Goal: Find specific page/section: Find specific page/section

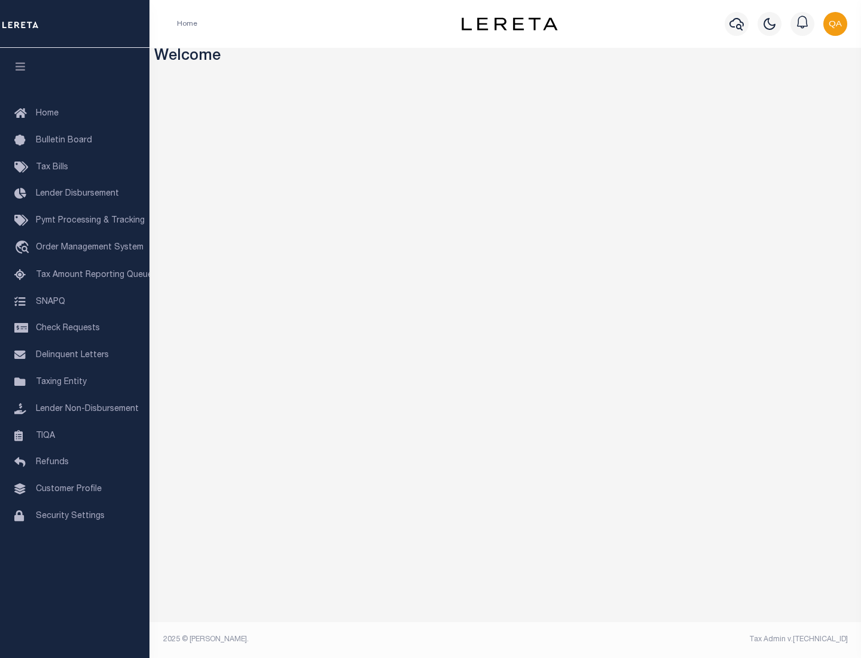
click at [75, 435] on link "TIQA" at bounding box center [74, 436] width 149 height 27
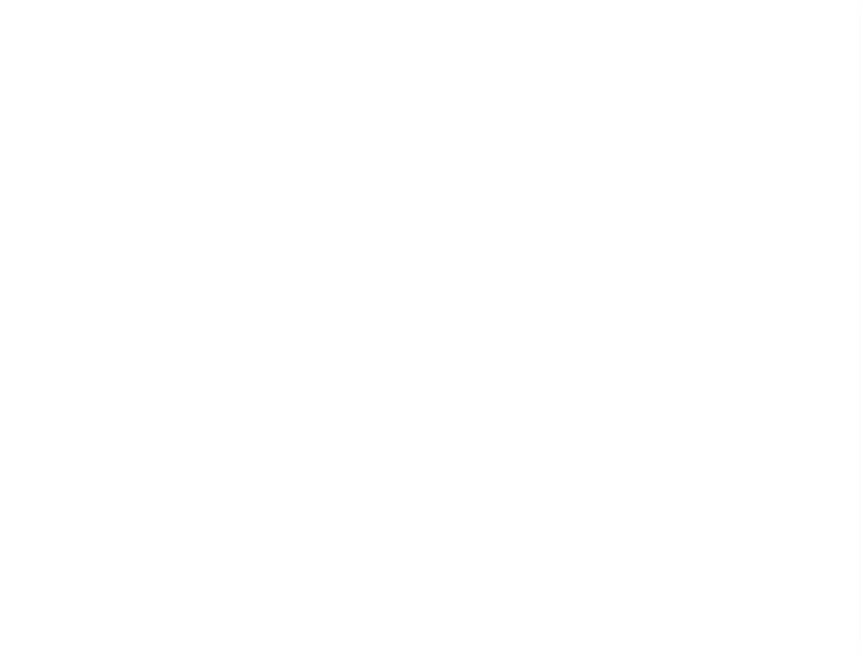
select select "200"
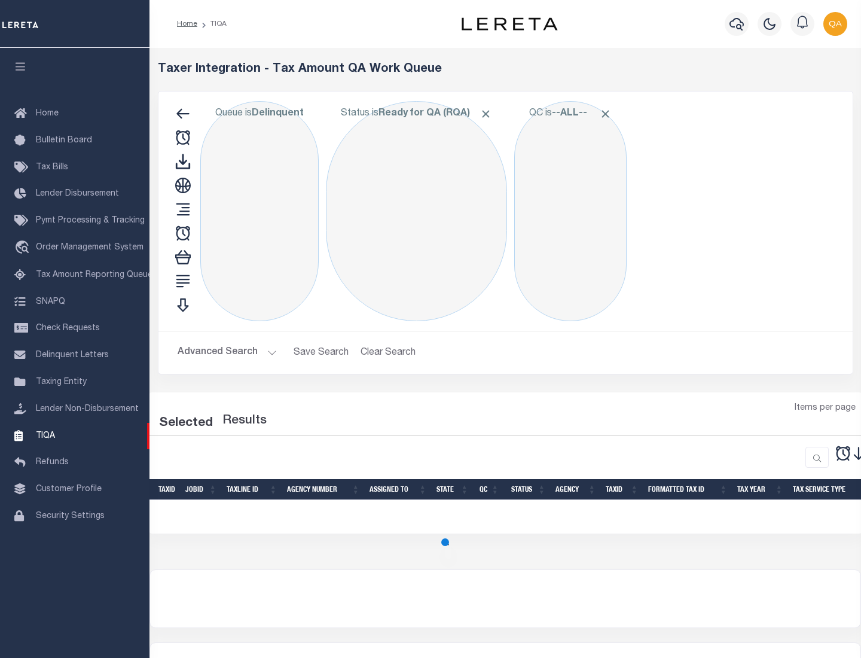
select select "200"
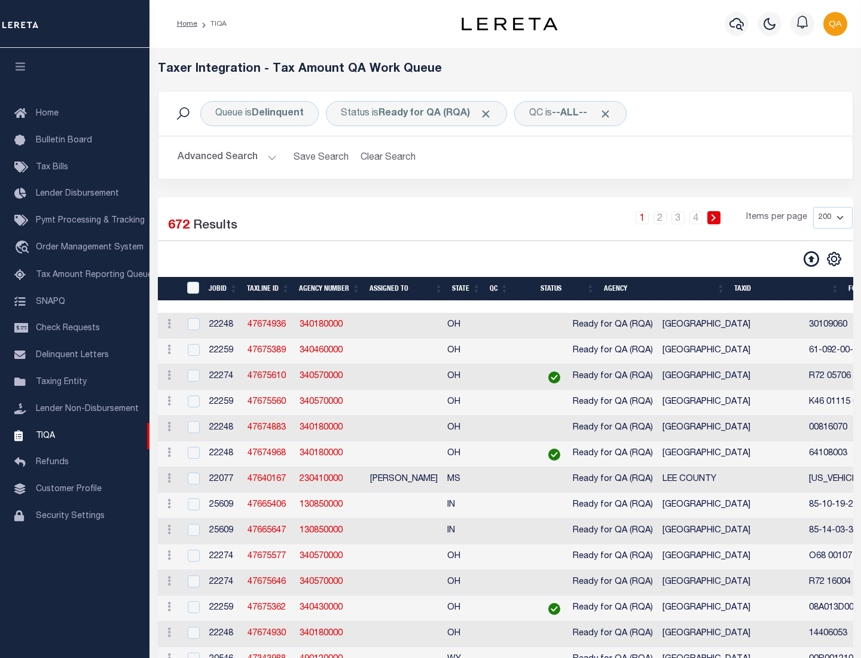
click at [490, 114] on span "Click to Remove" at bounding box center [485, 114] width 13 height 13
